Goal: Entertainment & Leisure: Consume media (video, audio)

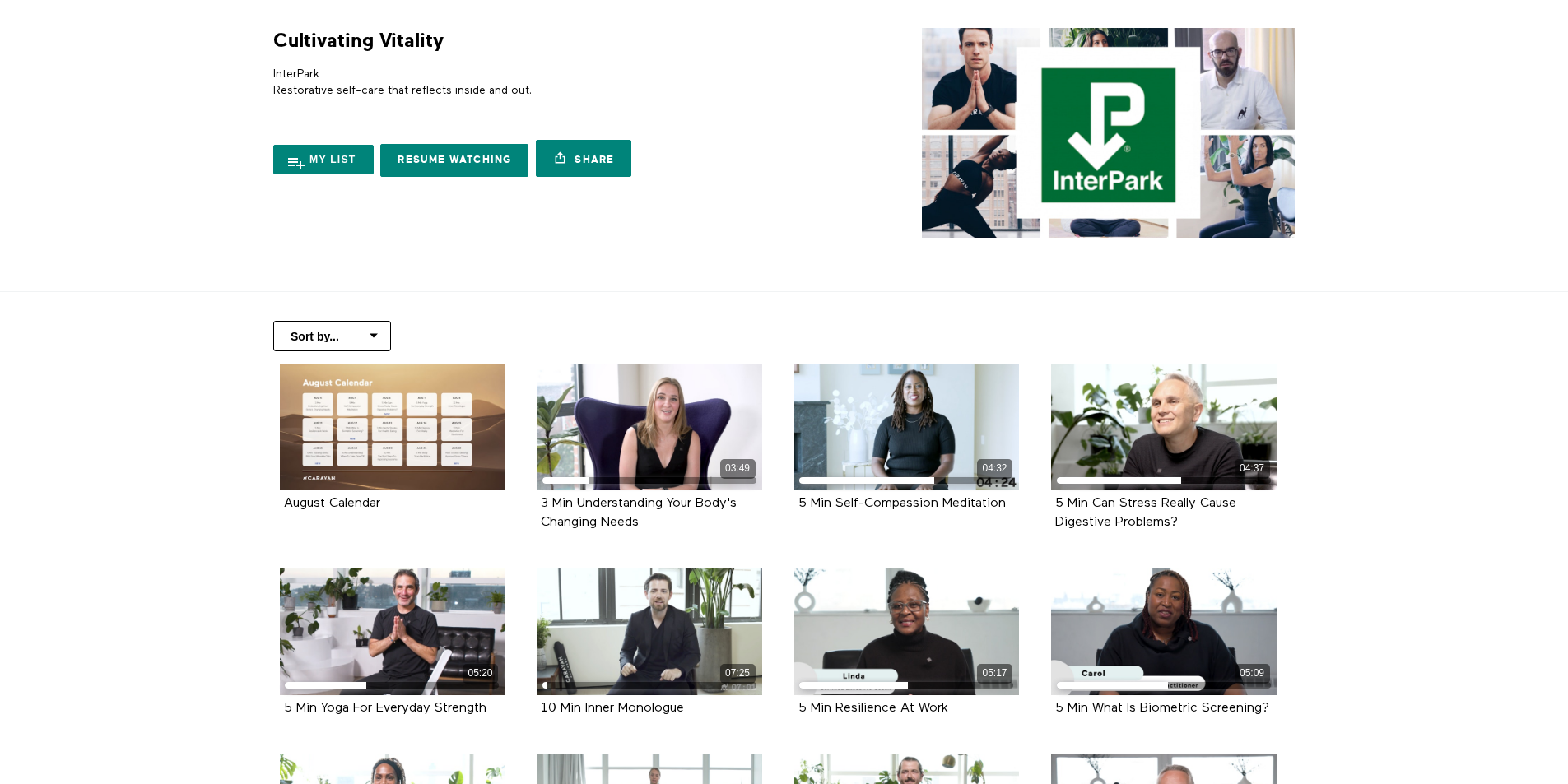
scroll to position [82, 0]
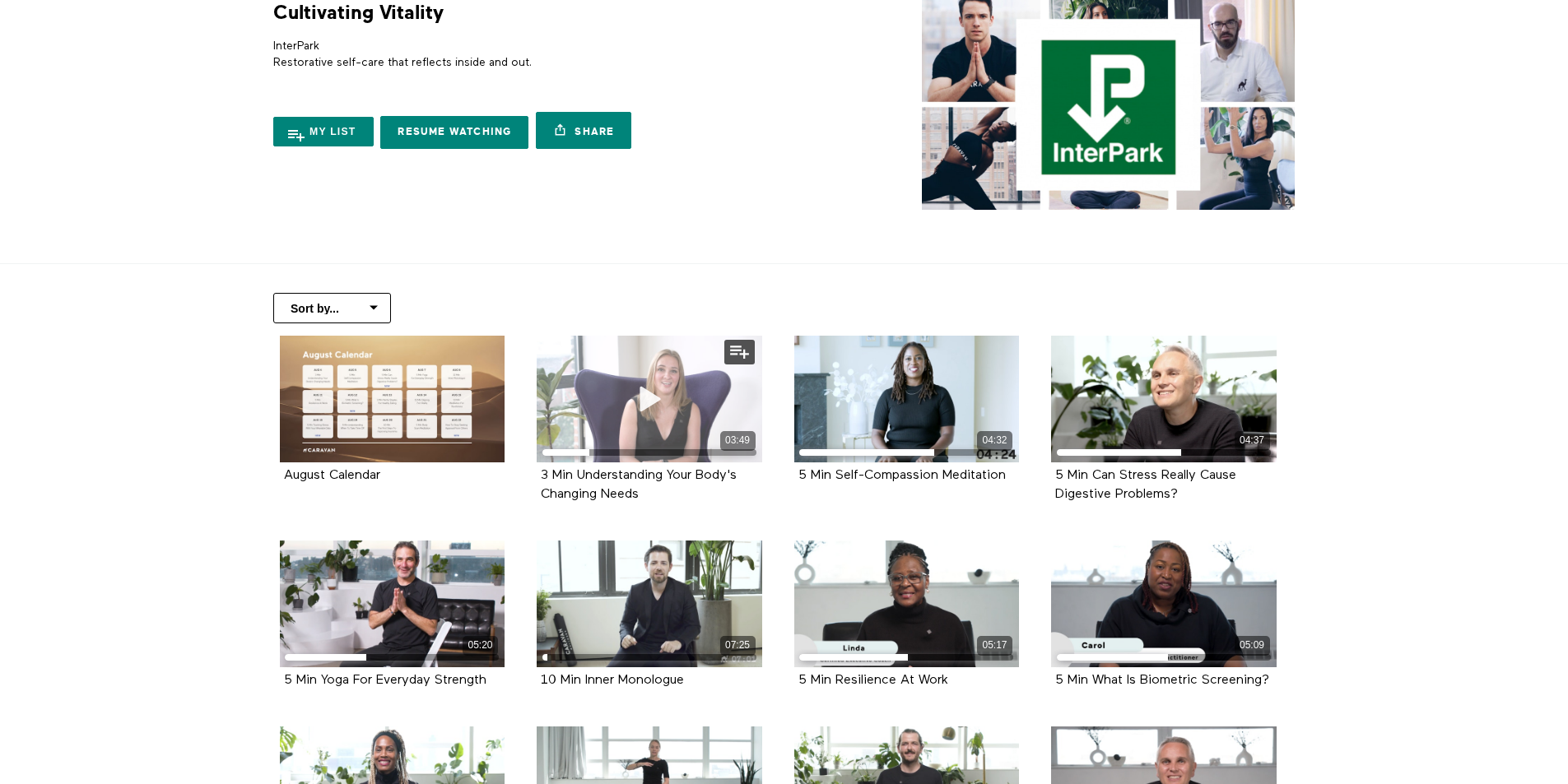
click at [652, 410] on icon at bounding box center [649, 399] width 50 height 29
